Goal: Information Seeking & Learning: Find specific page/section

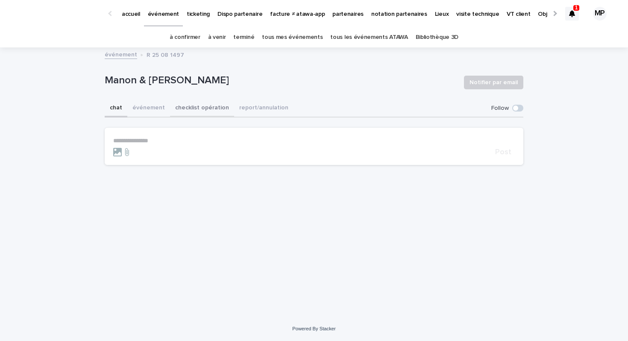
click at [202, 102] on button "checklist opération" at bounding box center [202, 109] width 64 height 18
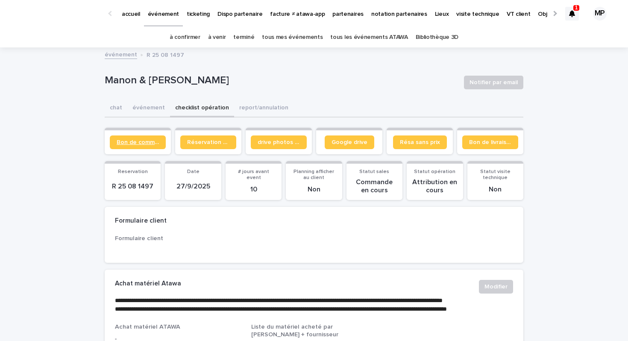
click at [138, 141] on span "Bon de commande" at bounding box center [138, 142] width 42 height 6
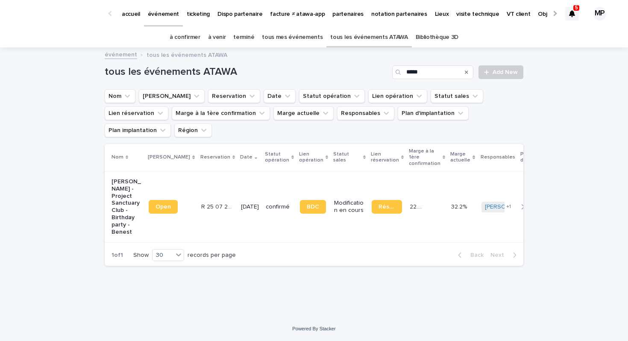
click at [193, 12] on p "ticketing" at bounding box center [198, 9] width 23 height 18
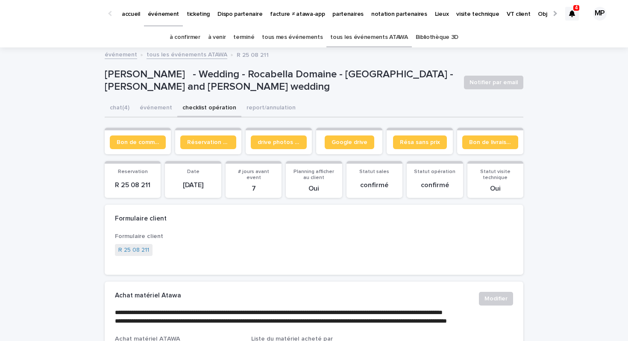
scroll to position [6, 0]
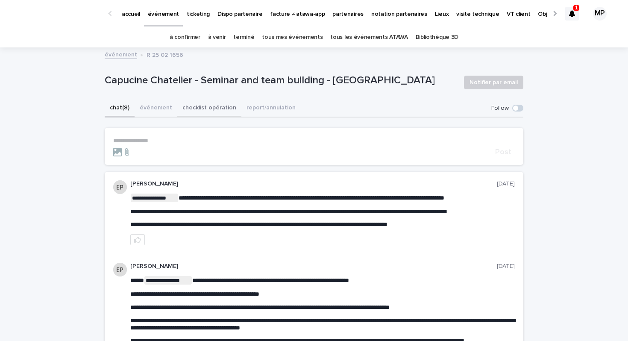
click at [191, 106] on button "checklist opération" at bounding box center [209, 109] width 64 height 18
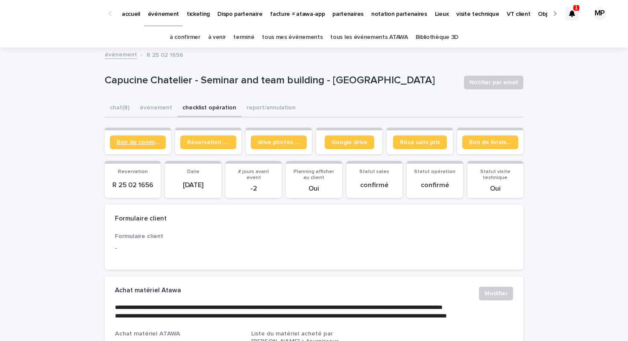
click at [146, 140] on span "Bon de commande" at bounding box center [138, 142] width 42 height 6
click at [573, 18] on div at bounding box center [572, 14] width 14 height 14
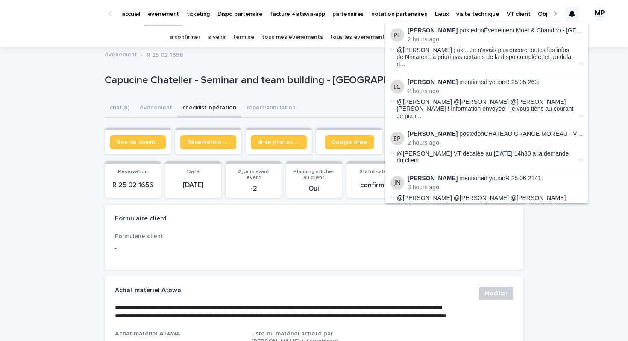
click at [547, 30] on link "Événement Moet & Chandon - Epernay 05/12/2025" at bounding box center [566, 30] width 165 height 7
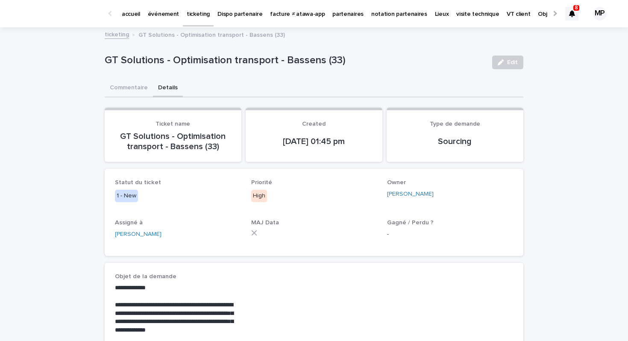
click at [200, 17] on p "ticketing" at bounding box center [198, 9] width 23 height 18
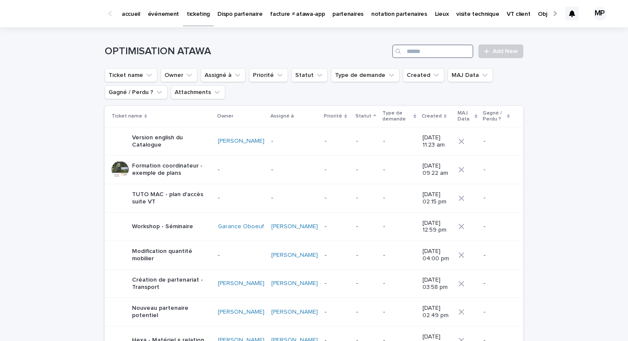
click at [441, 47] on input "Search" at bounding box center [432, 51] width 81 height 14
click at [191, 15] on p "ticketing" at bounding box center [198, 9] width 23 height 18
click at [417, 50] on input "Search" at bounding box center [432, 51] width 81 height 14
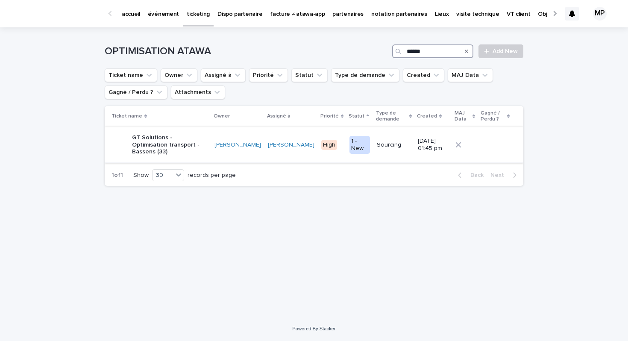
type input "******"
click at [145, 143] on p "GT Solutions - Optimisation transport - Bassens (33)" at bounding box center [170, 144] width 76 height 21
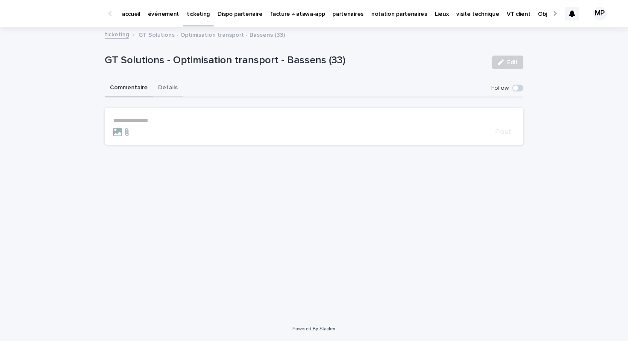
click at [160, 86] on button "Details" at bounding box center [168, 88] width 30 height 18
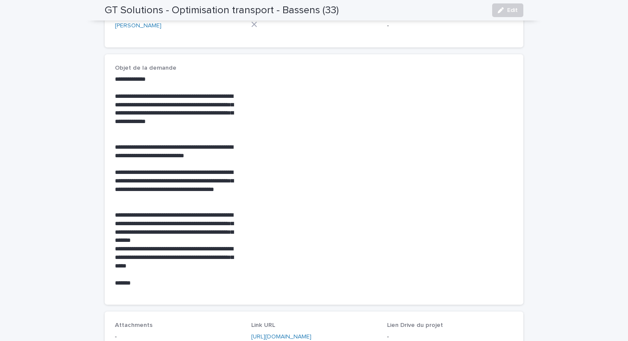
scroll to position [209, 0]
click at [155, 11] on h2 "GT Solutions - Optimisation transport - Bassens (33)" at bounding box center [222, 10] width 234 height 12
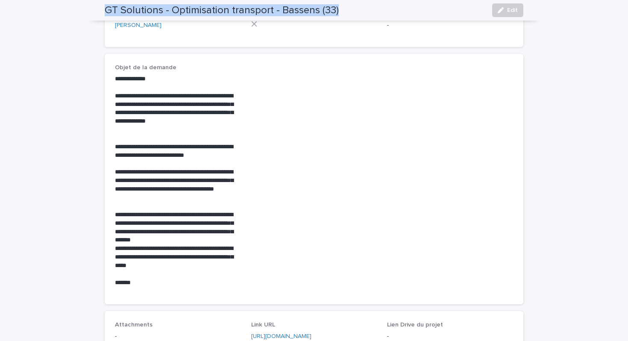
click at [155, 11] on h2 "GT Solutions - Optimisation transport - Bassens (33)" at bounding box center [222, 10] width 234 height 12
copy div "GT Solutions - Optimisation transport - Bassens (33) Edit"
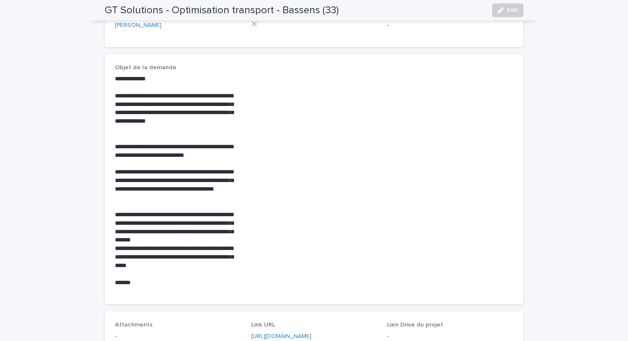
click at [226, 112] on p "**********" at bounding box center [178, 113] width 126 height 42
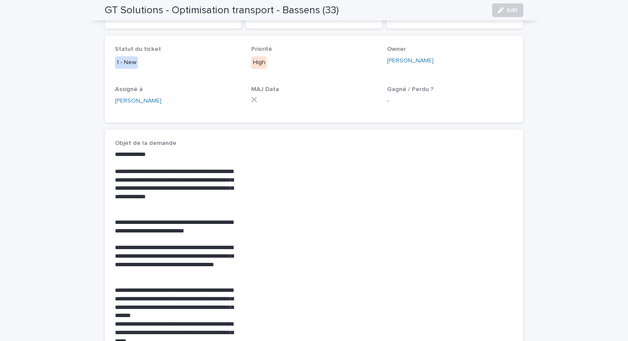
scroll to position [132, 0]
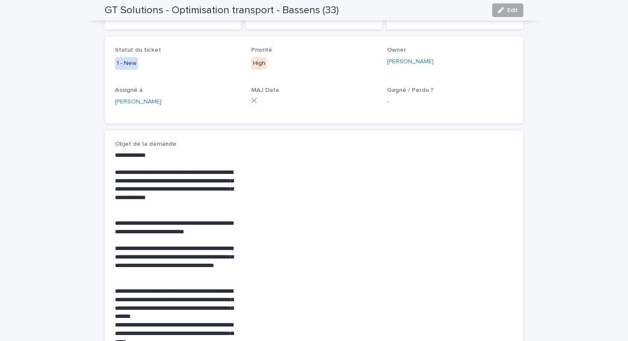
click at [503, 6] on button "Edit" at bounding box center [507, 10] width 31 height 14
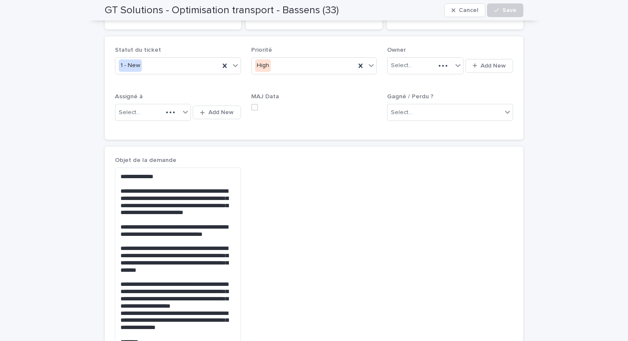
scroll to position [57, 0]
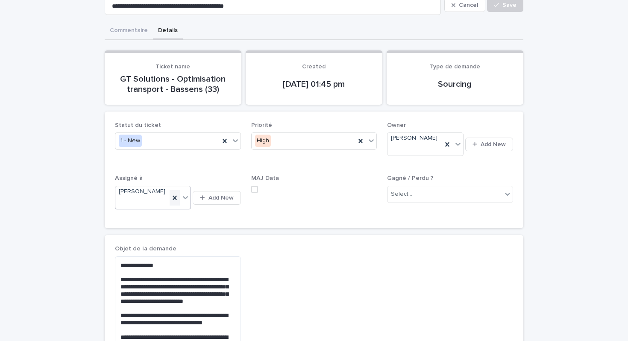
click at [173, 194] on icon at bounding box center [174, 198] width 9 height 9
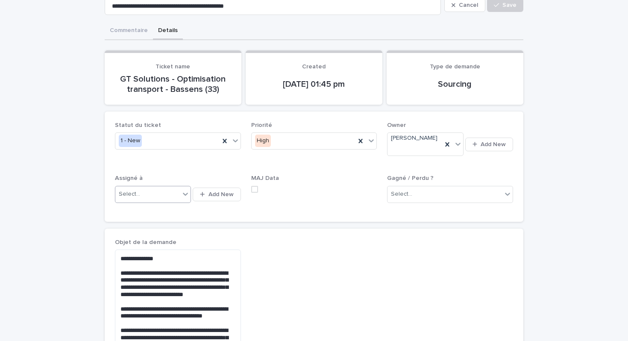
click at [146, 188] on div "Select..." at bounding box center [147, 194] width 65 height 14
type input "*****"
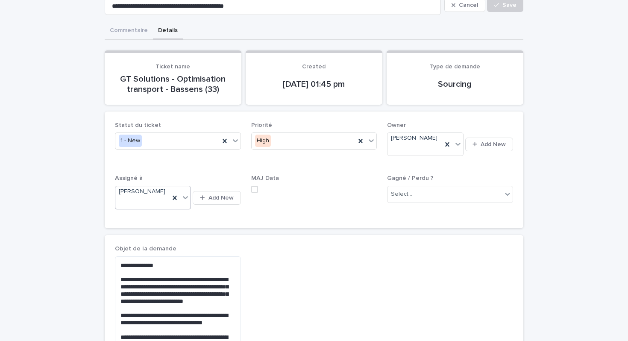
scroll to position [42, 0]
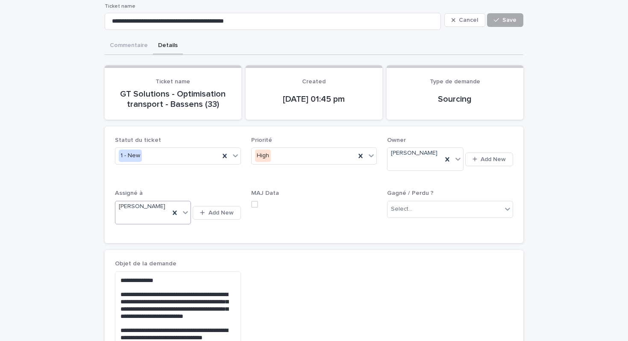
click at [513, 21] on span "Save" at bounding box center [510, 20] width 14 height 6
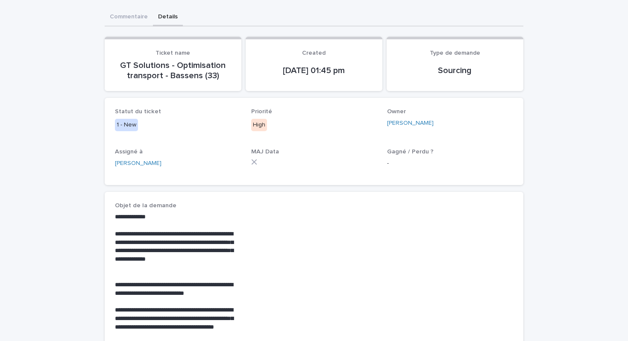
scroll to position [0, 0]
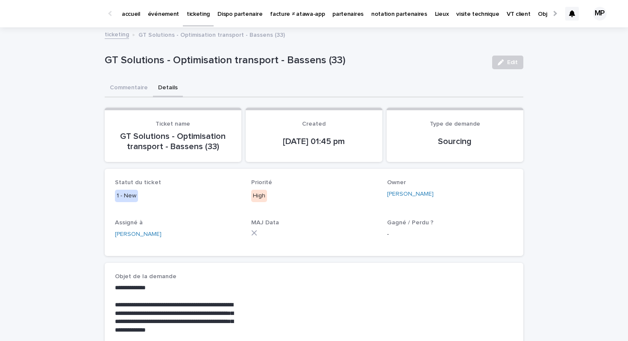
click at [188, 59] on p "GT Solutions - Optimisation transport - Bassens (33)" at bounding box center [295, 60] width 381 height 12
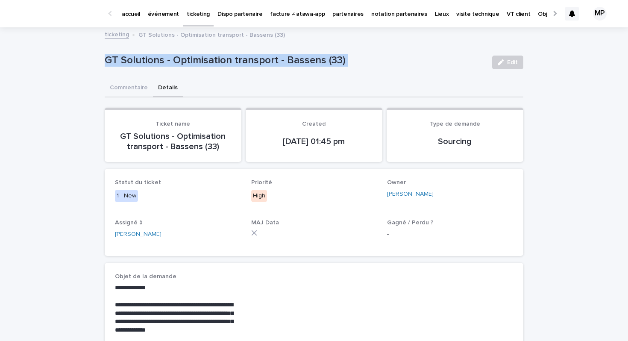
click at [188, 59] on p "GT Solutions - Optimisation transport - Bassens (33)" at bounding box center [295, 60] width 381 height 12
copy div "GT Solutions - Optimisation transport - Bassens (33) Edit Sorry, there was an e…"
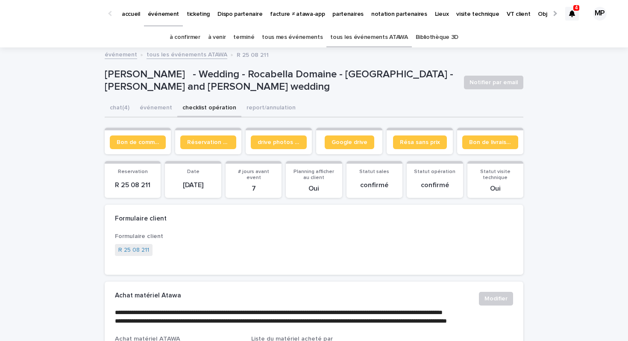
scroll to position [6, 0]
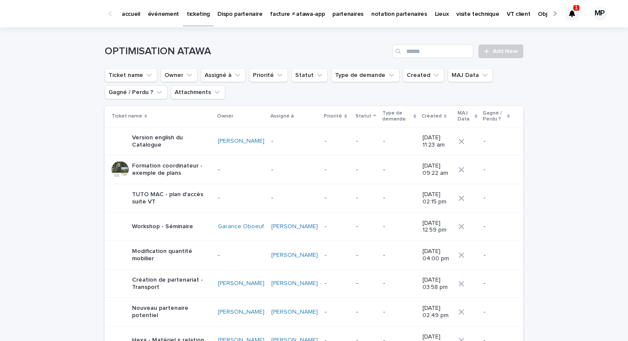
click at [154, 17] on p "événement" at bounding box center [163, 9] width 31 height 18
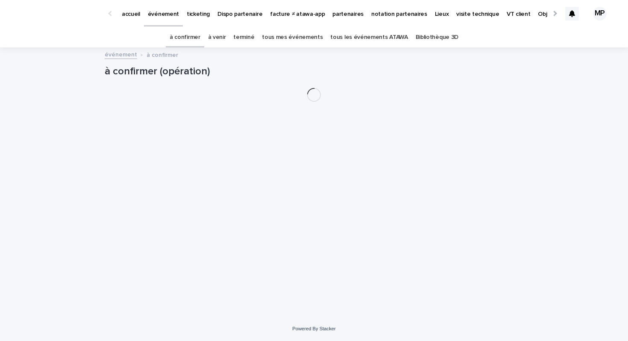
click at [379, 38] on link "tous les événements ATAWA" at bounding box center [368, 37] width 77 height 20
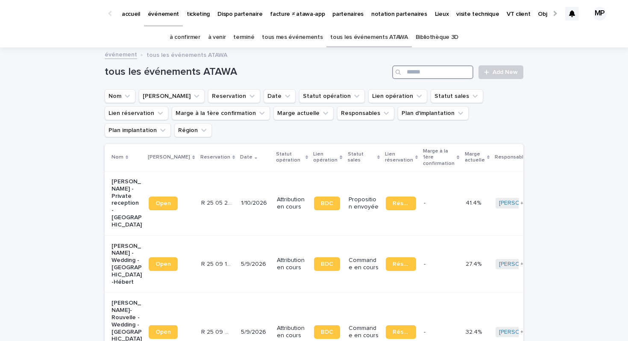
click at [451, 74] on input "Search" at bounding box center [432, 72] width 81 height 14
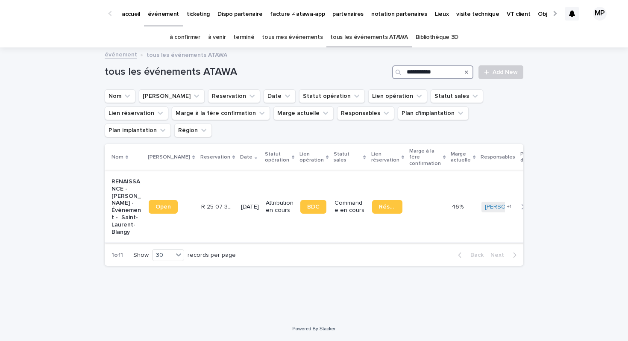
type input "**********"
click at [115, 184] on p "RENAISSANCE - [PERSON_NAME] - Évènement - Saint-Laurent-Blangy" at bounding box center [127, 206] width 30 height 57
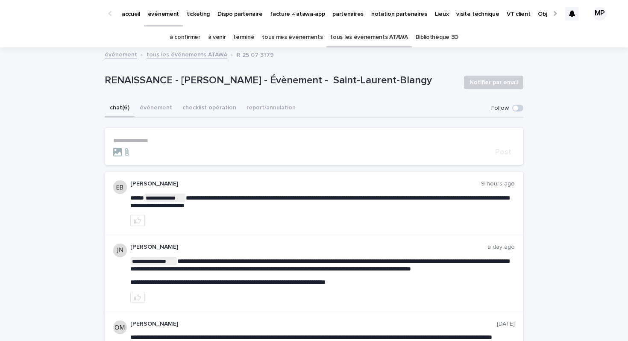
scroll to position [325, 0]
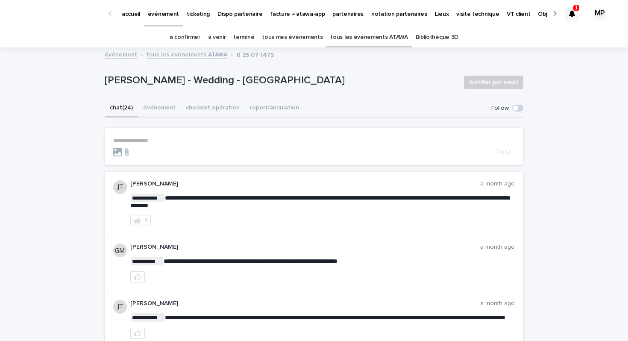
click at [358, 34] on link "tous les événements ATAWA" at bounding box center [368, 37] width 77 height 20
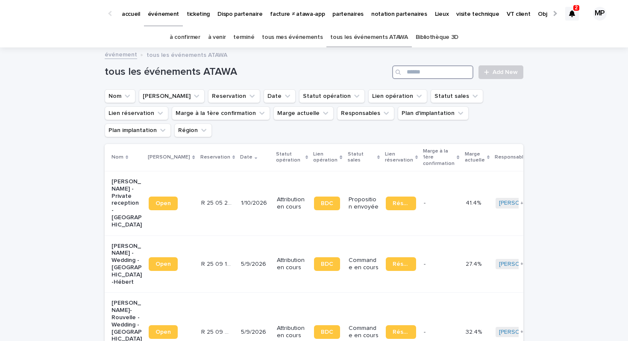
click at [417, 68] on input "Search" at bounding box center [432, 72] width 81 height 14
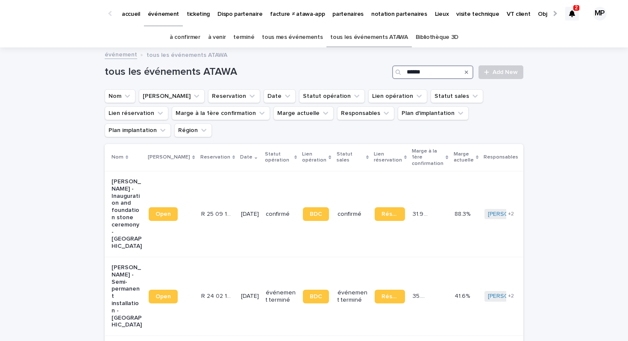
click at [413, 73] on input "******" at bounding box center [432, 72] width 81 height 14
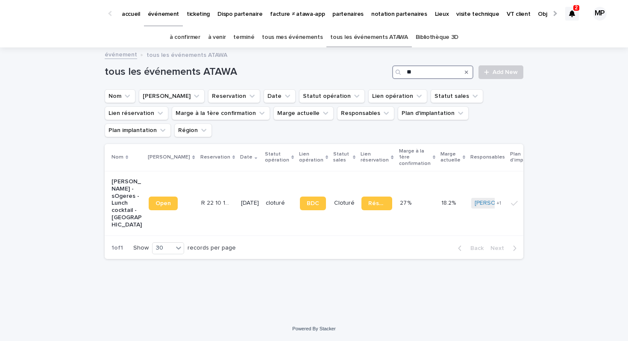
type input "*"
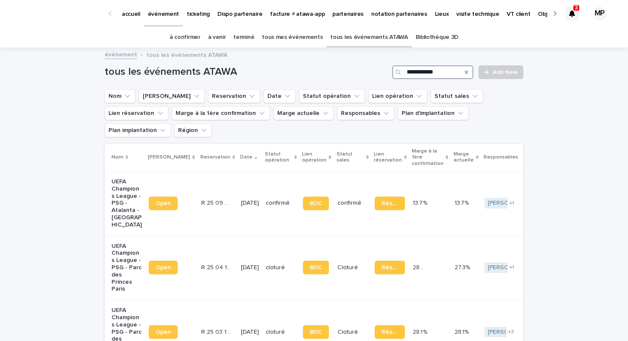
click at [419, 76] on input "**********" at bounding box center [432, 72] width 81 height 14
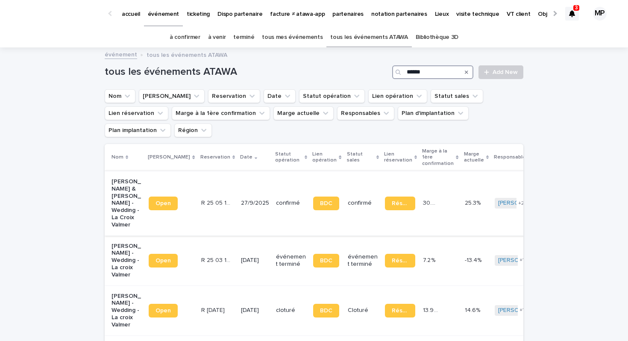
type input "******"
click at [133, 178] on p "Dehren Ramdin & Hayley Barnett - Wedding - La Croix Valmer" at bounding box center [127, 203] width 30 height 50
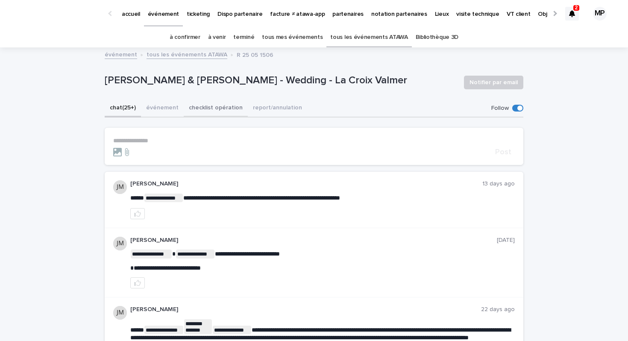
click at [204, 112] on button "checklist opération" at bounding box center [216, 109] width 64 height 18
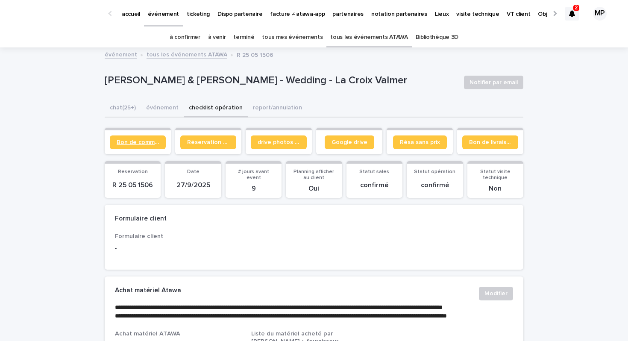
click at [152, 139] on span "Bon de commande" at bounding box center [138, 142] width 42 height 6
click at [124, 106] on button "chat (25+)" at bounding box center [123, 109] width 36 height 18
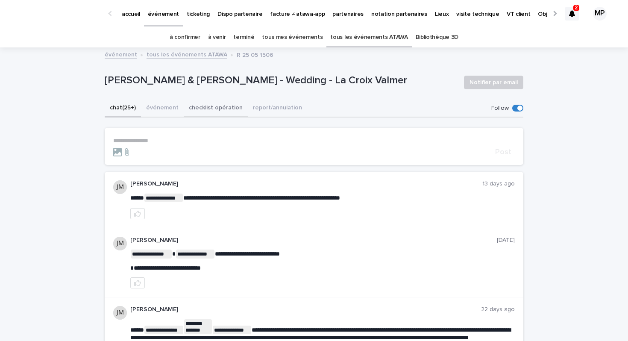
click at [219, 106] on button "checklist opération" at bounding box center [216, 109] width 64 height 18
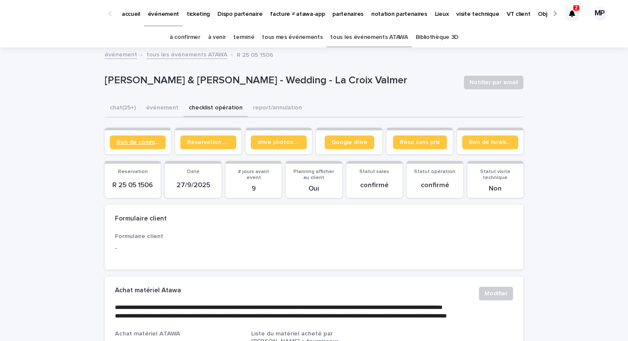
click at [136, 142] on span "Bon de commande" at bounding box center [138, 142] width 42 height 6
click at [162, 106] on button "événement" at bounding box center [162, 109] width 43 height 18
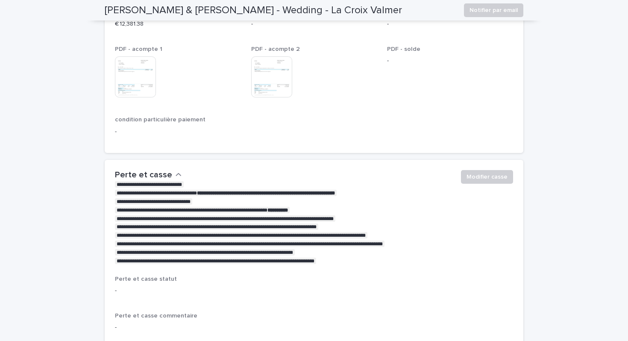
scroll to position [1705, 0]
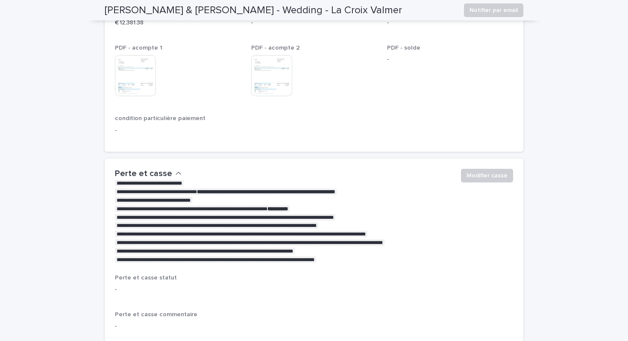
click at [280, 59] on img at bounding box center [271, 75] width 41 height 41
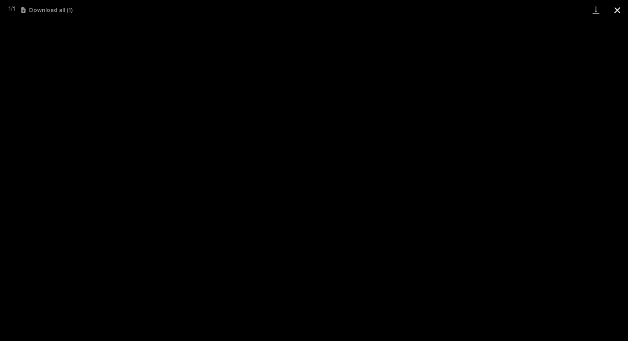
click at [619, 12] on button "Close gallery" at bounding box center [617, 10] width 21 height 20
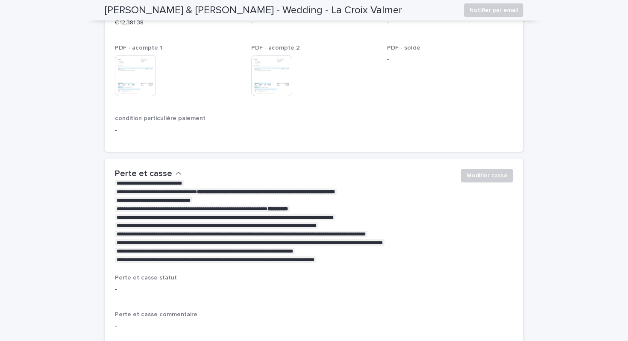
click at [162, 62] on div "This file cannot be opened Download File" at bounding box center [178, 76] width 126 height 43
click at [149, 64] on img at bounding box center [135, 75] width 41 height 41
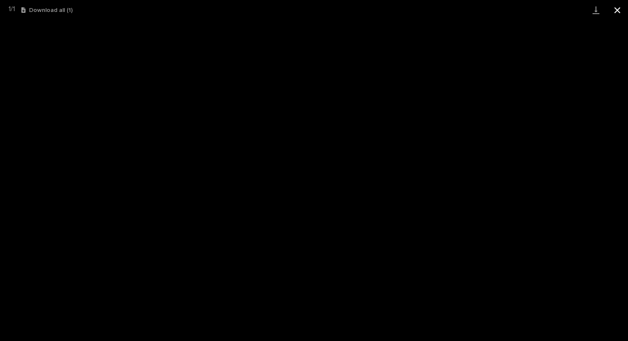
click at [619, 11] on button "Close gallery" at bounding box center [617, 10] width 21 height 20
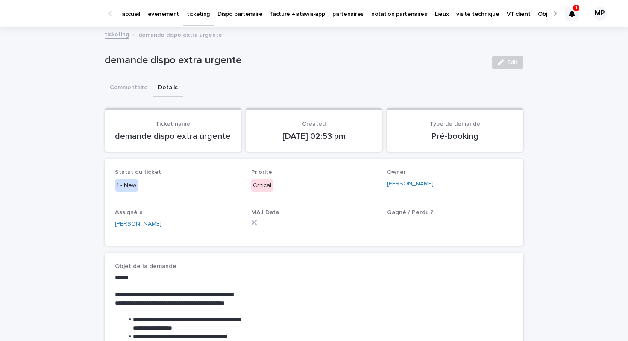
click at [192, 23] on link "ticketing" at bounding box center [198, 12] width 31 height 25
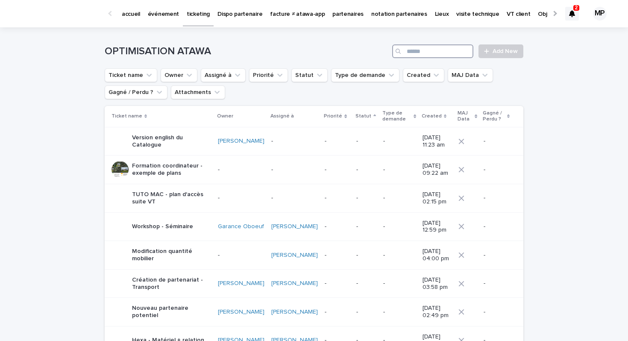
click at [446, 53] on input "Search" at bounding box center [432, 51] width 81 height 14
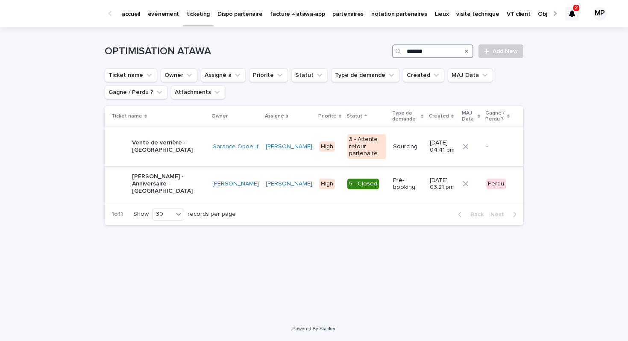
type input "*******"
click at [155, 148] on p "Vente de verrière - [GEOGRAPHIC_DATA]" at bounding box center [168, 146] width 73 height 15
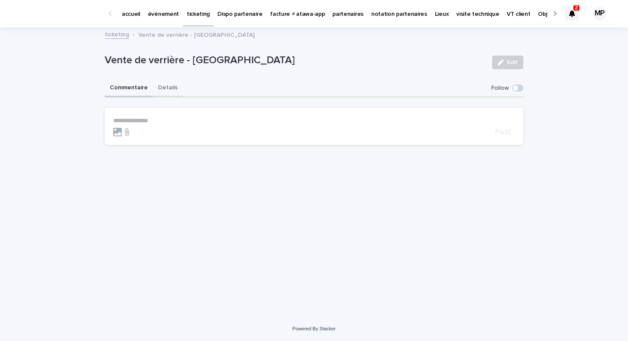
click at [167, 91] on button "Details" at bounding box center [168, 88] width 30 height 18
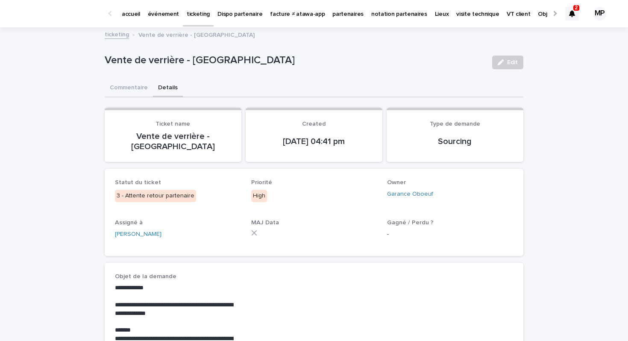
click at [194, 11] on p "ticketing" at bounding box center [198, 9] width 23 height 18
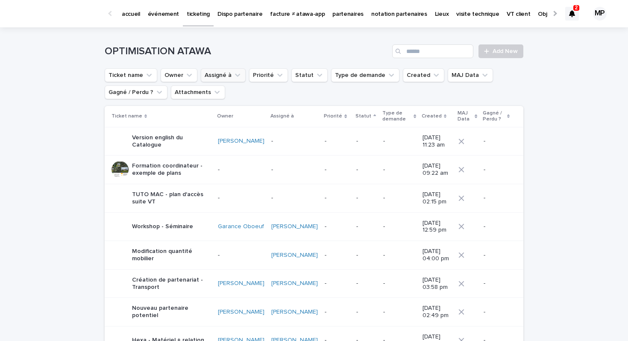
click at [233, 74] on icon "Assigné à" at bounding box center [237, 75] width 9 height 9
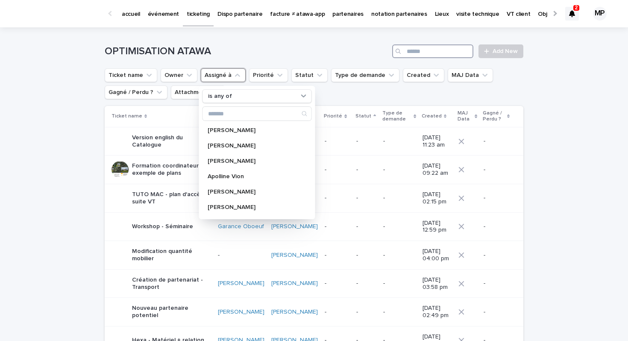
click at [425, 52] on input "Search" at bounding box center [432, 51] width 81 height 14
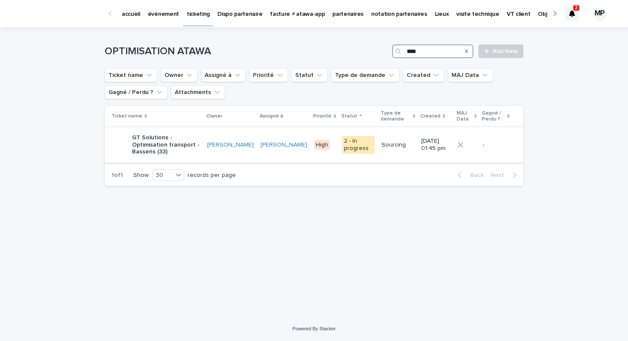
type input "****"
click at [148, 144] on p "GT Solutions - Optimisation transport - Bassens (33)" at bounding box center [166, 144] width 68 height 21
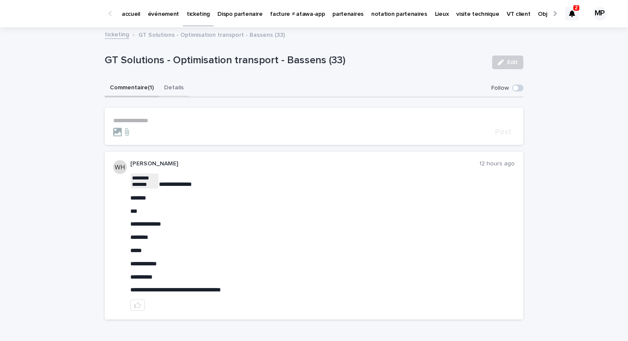
click at [175, 87] on button "Details" at bounding box center [174, 88] width 30 height 18
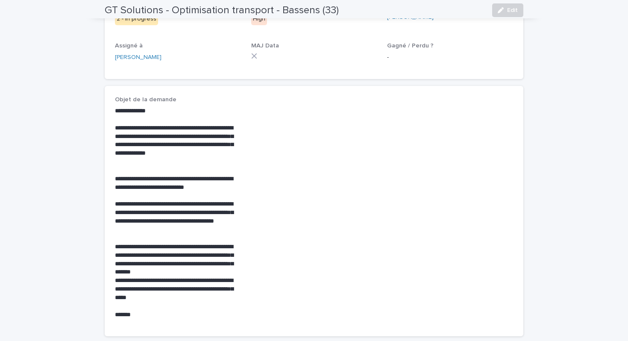
scroll to position [177, 0]
